Goal: Task Accomplishment & Management: Use online tool/utility

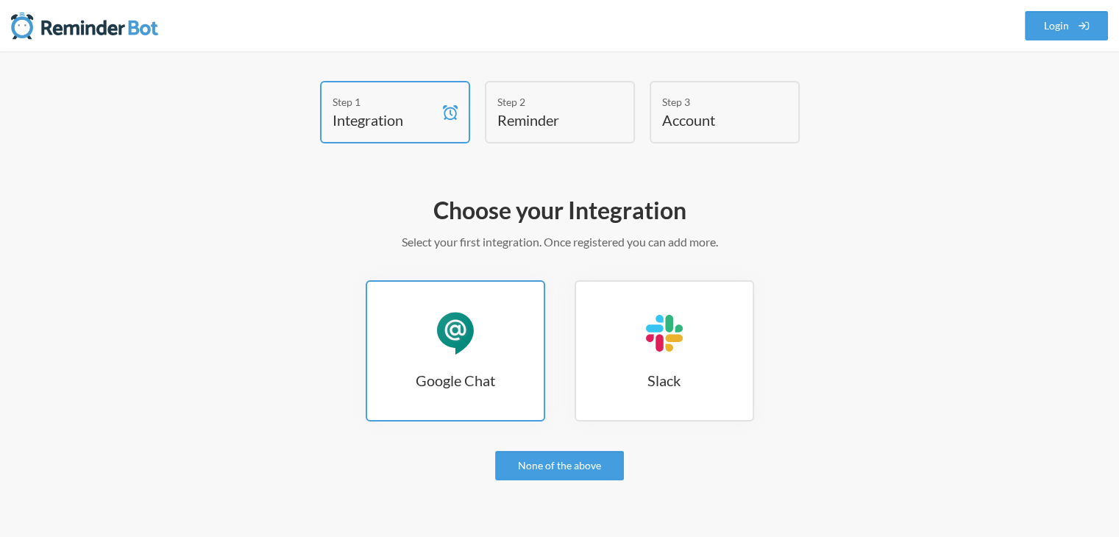
click at [485, 344] on link "Google Chat Google Chat" at bounding box center [456, 350] width 180 height 141
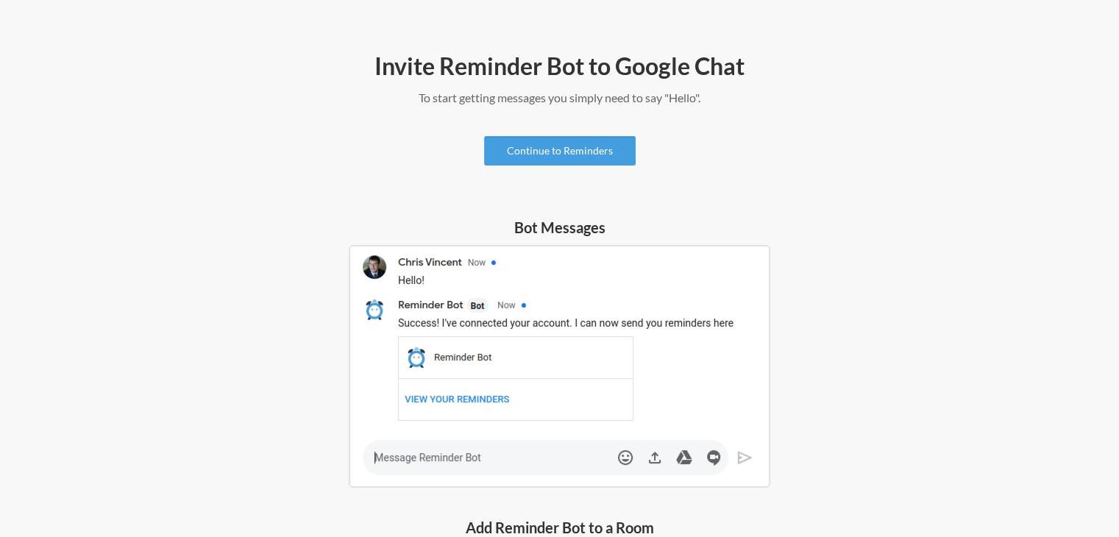
scroll to position [134, 0]
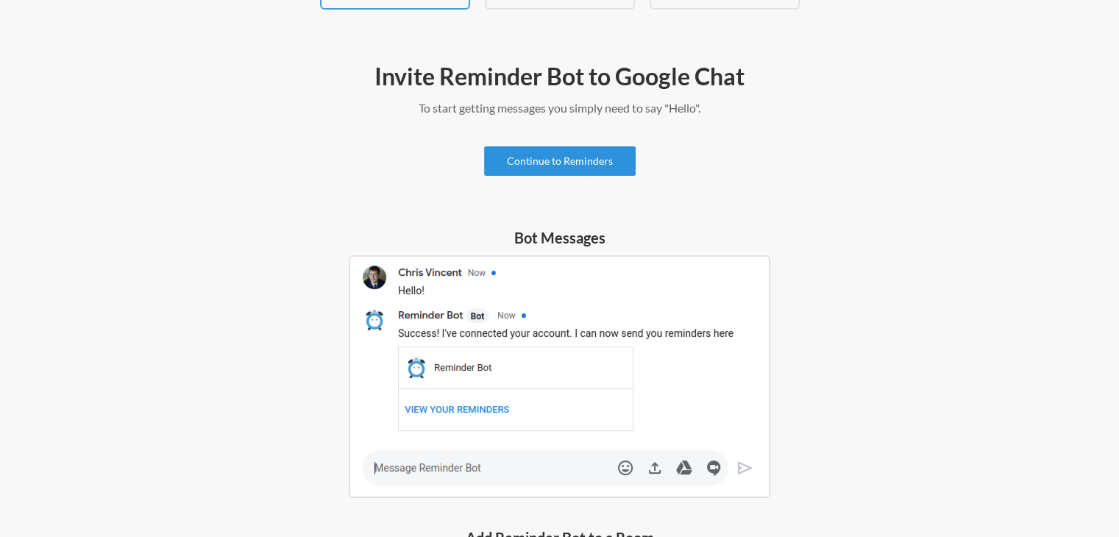
click at [609, 169] on link "Continue to Reminders" at bounding box center [560, 160] width 152 height 29
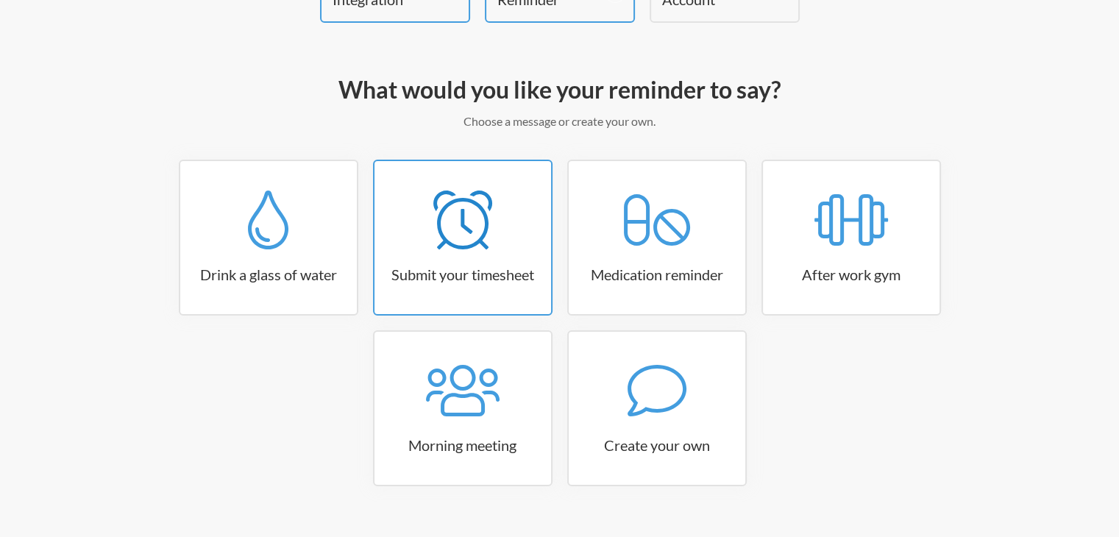
scroll to position [147, 0]
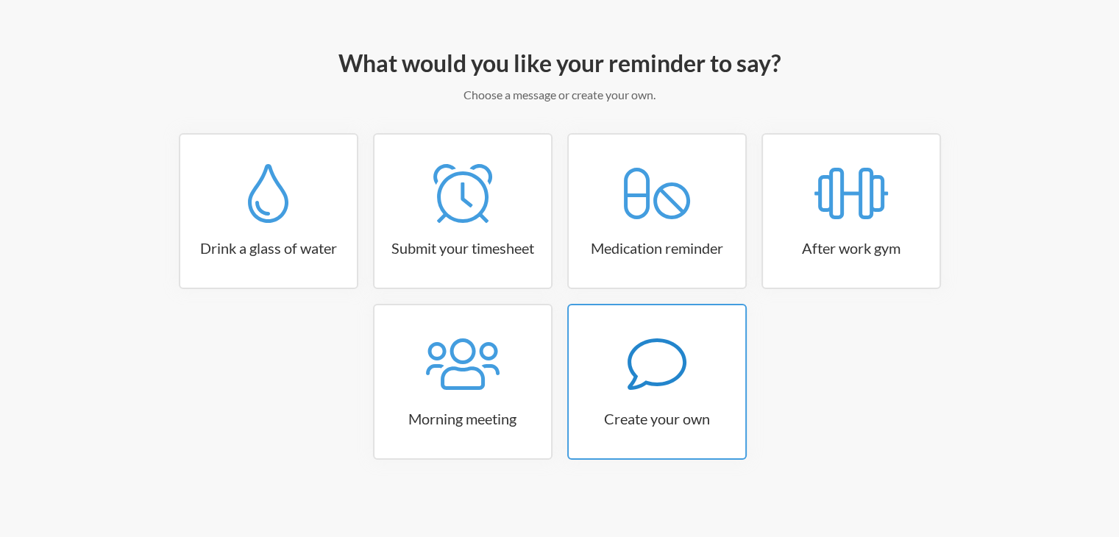
click at [697, 358] on div at bounding box center [657, 364] width 177 height 59
select select "11:30:00"
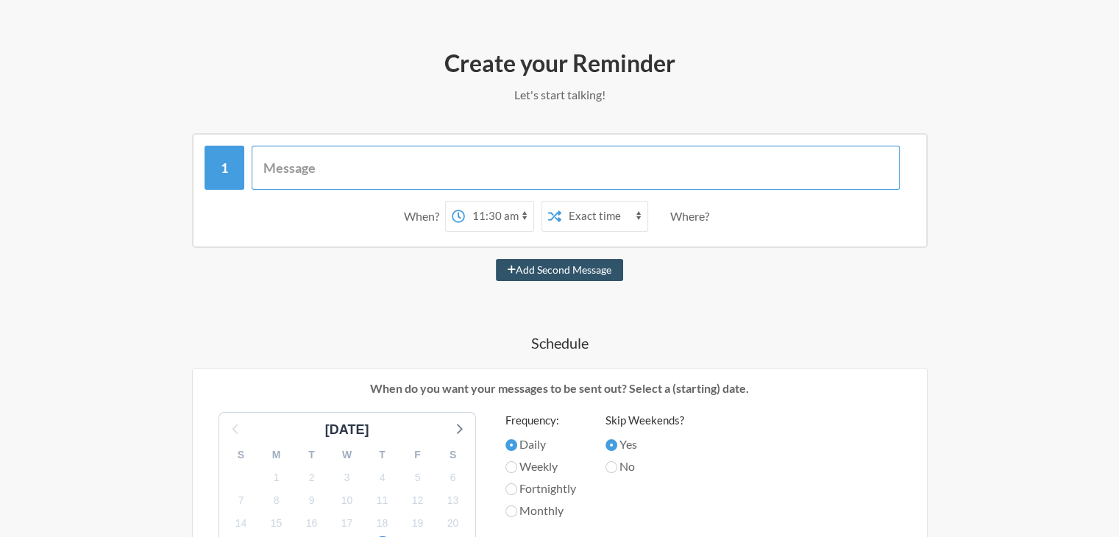
click at [475, 179] on input "text" at bounding box center [576, 168] width 648 height 44
type input "Task"
type input "Sur"
type input "APE Survey Form"
click at [475, 213] on select "12:00 am 12:15 am 12:30 am 12:45 am 1:00 am 1:15 am 1:30 am 1:45 am 2:00 am 2:1…" at bounding box center [499, 216] width 68 height 29
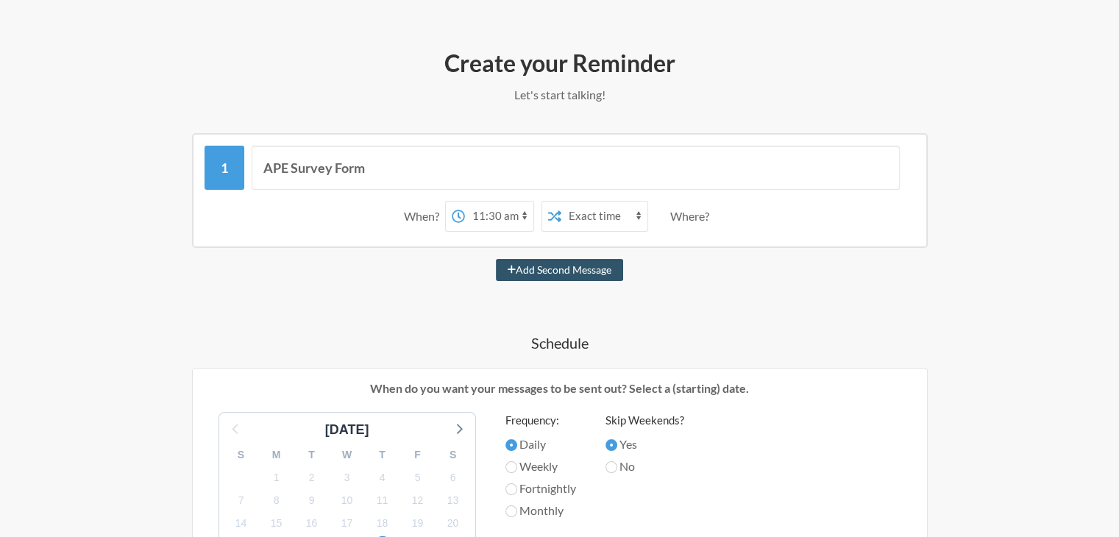
select select "09:00:00"
click at [465, 202] on select "12:00 am 12:15 am 12:30 am 12:45 am 1:00 am 1:15 am 1:30 am 1:45 am 2:00 am 2:1…" at bounding box center [499, 216] width 68 height 29
click at [631, 218] on select "Exact time Random time" at bounding box center [604, 216] width 86 height 29
click at [629, 217] on select "Exact time Random time" at bounding box center [604, 216] width 86 height 29
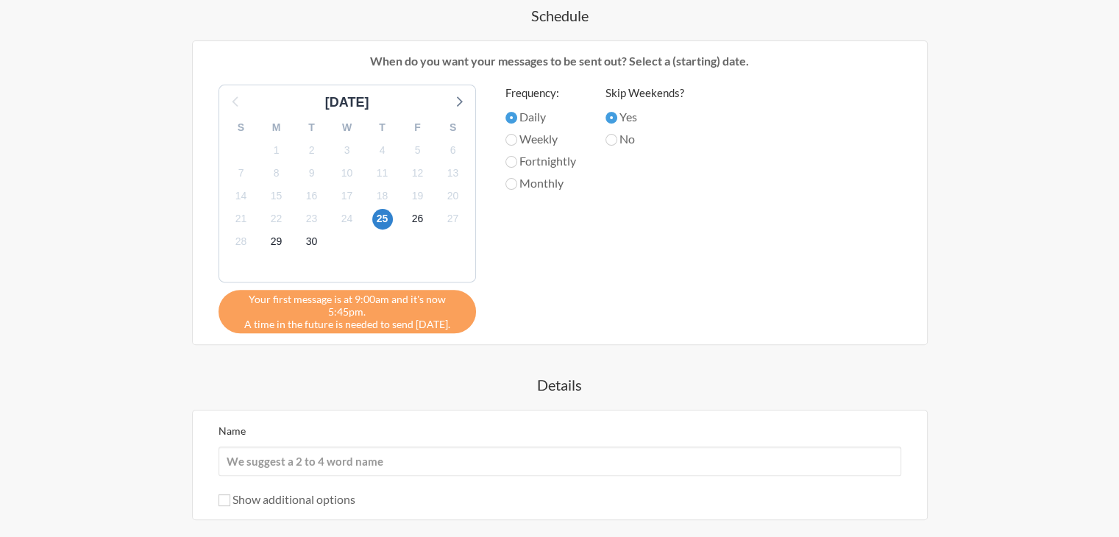
scroll to position [634, 0]
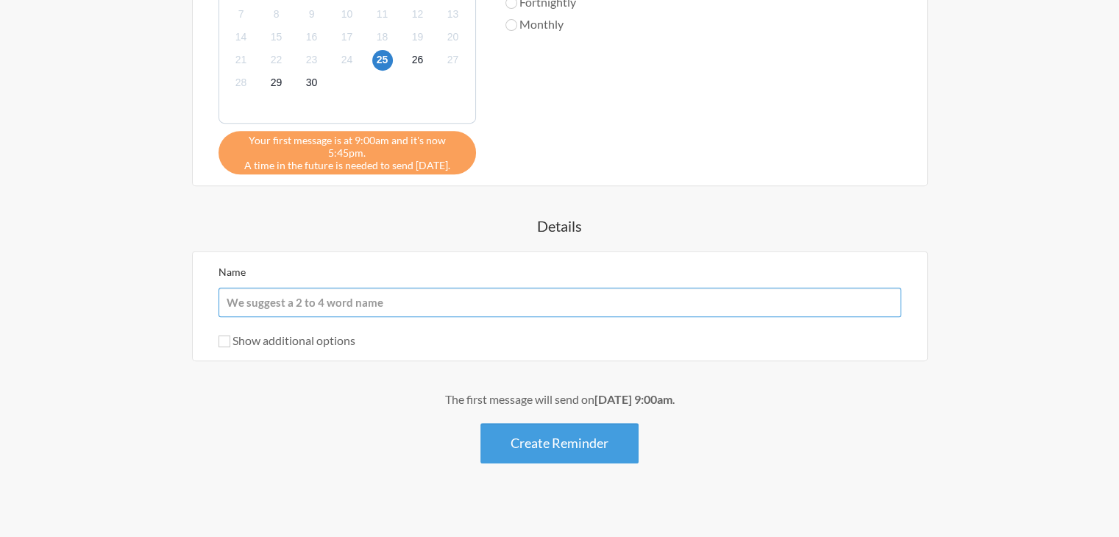
click at [467, 288] on input "Name" at bounding box center [560, 302] width 683 height 29
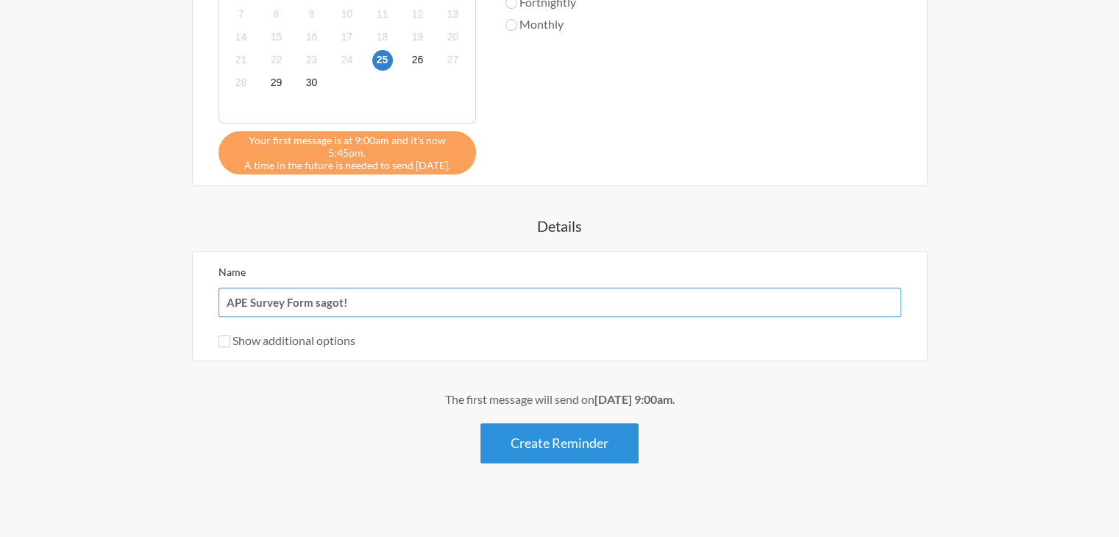
type input "APE Survey Form sagot!"
click at [595, 432] on button "Create Reminder" at bounding box center [560, 443] width 158 height 40
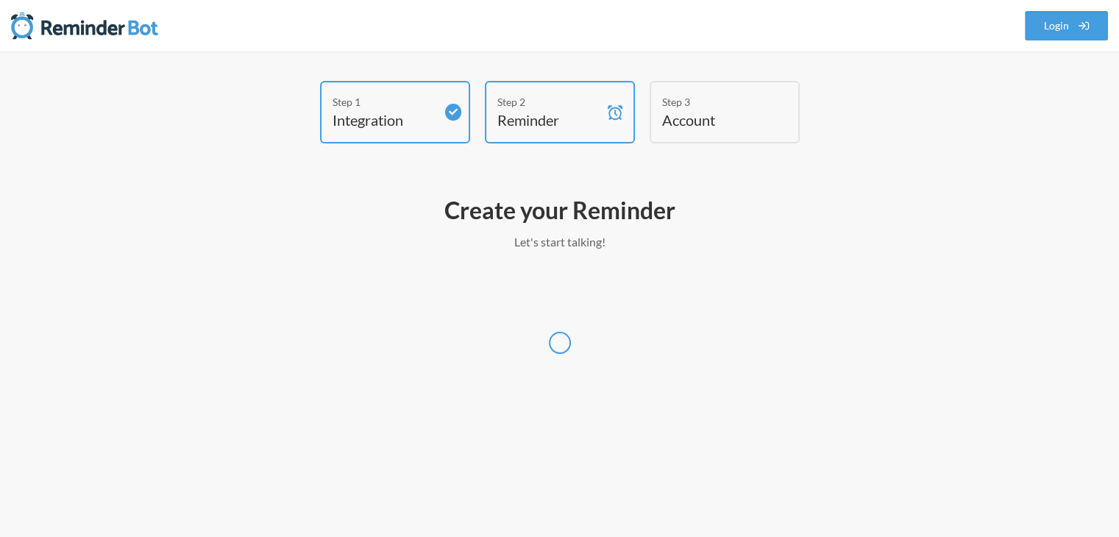
scroll to position [0, 0]
select select "America/New_York"
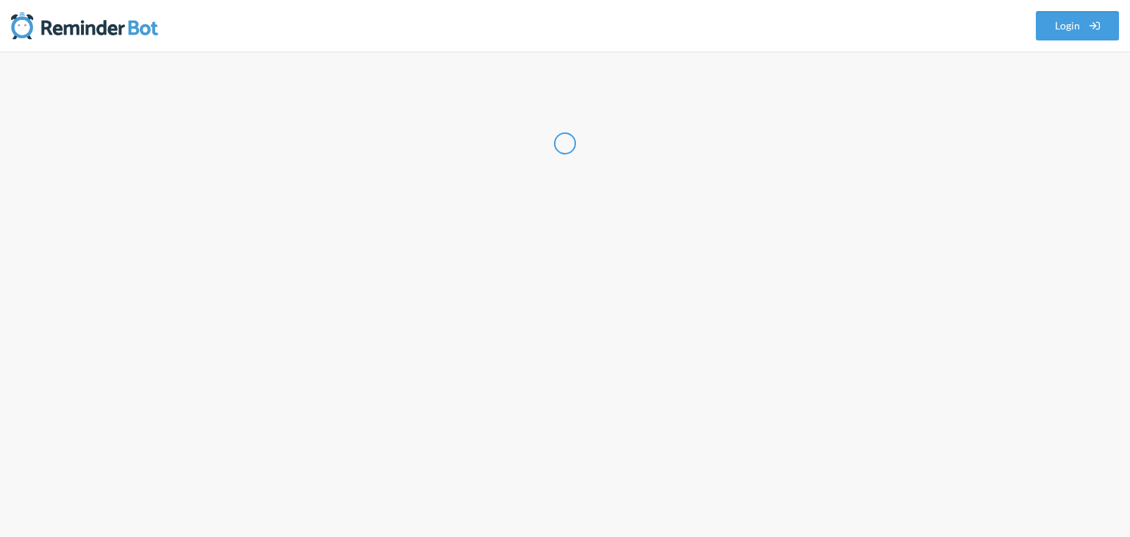
select select "PH"
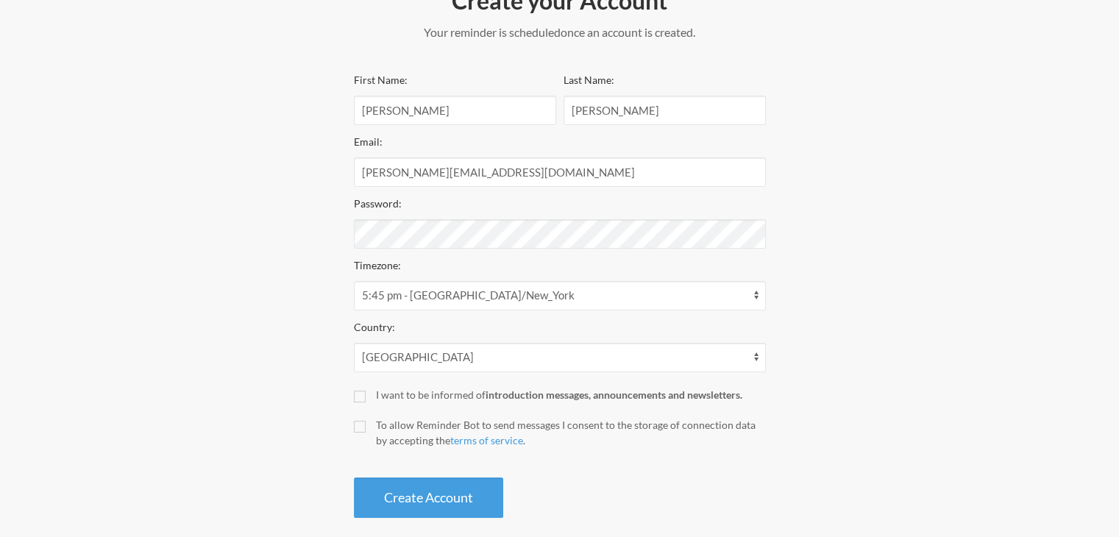
scroll to position [221, 0]
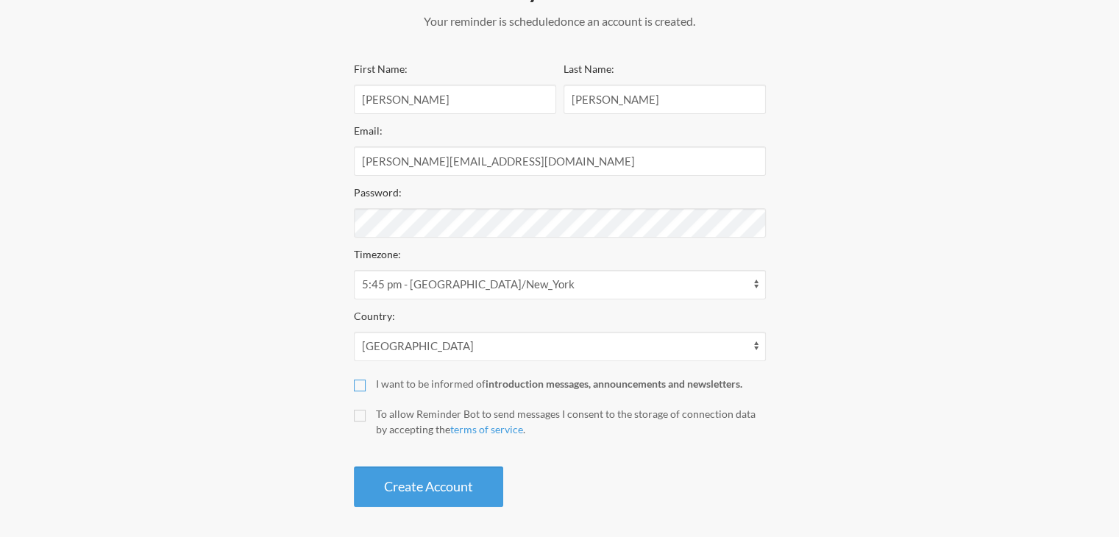
click at [365, 383] on input "I want to be informed of introduction messages, announcements and newsletters." at bounding box center [360, 386] width 12 height 12
click at [354, 383] on input "I want to be informed of introduction messages, announcements and newsletters." at bounding box center [360, 386] width 12 height 12
checkbox input "false"
click at [372, 409] on label "To allow Reminder Bot to send messages I consent to the storage of connection d…" at bounding box center [560, 421] width 412 height 31
click at [366, 410] on input "To allow Reminder Bot to send messages I consent to the storage of connection d…" at bounding box center [360, 416] width 12 height 12
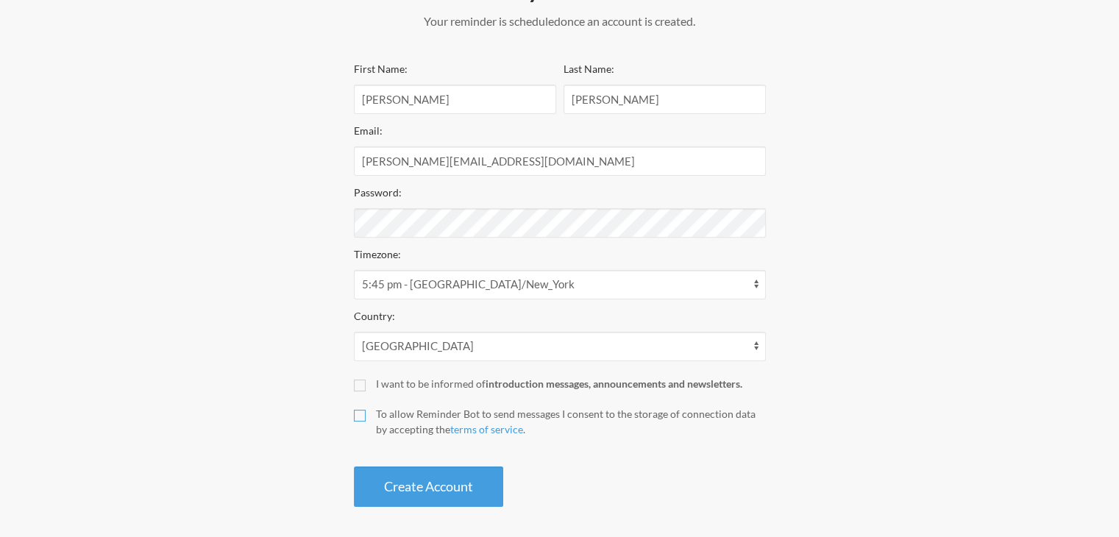
checkbox input "true"
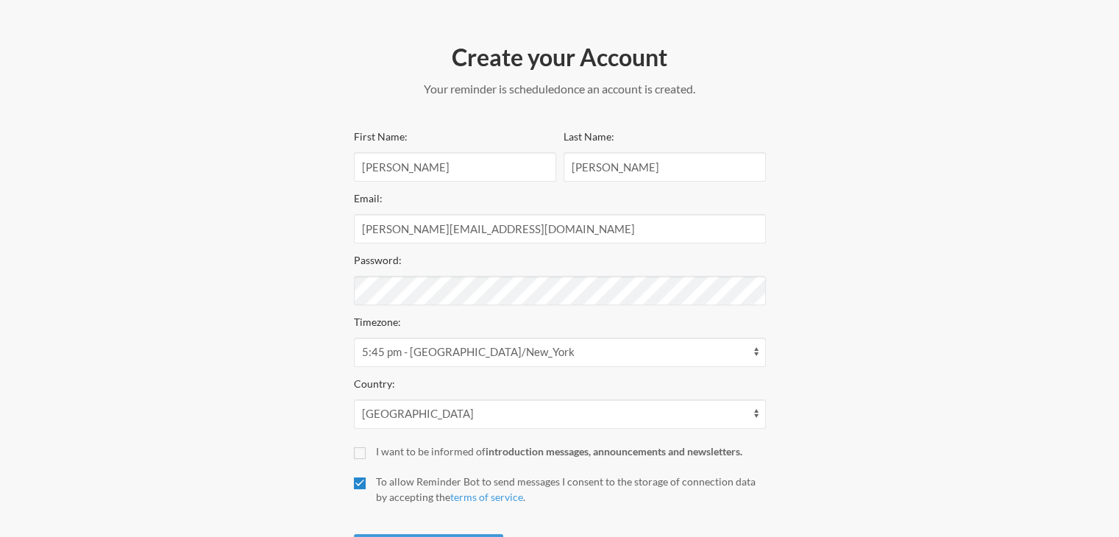
scroll to position [147, 0]
